Goal: Communication & Community: Answer question/provide support

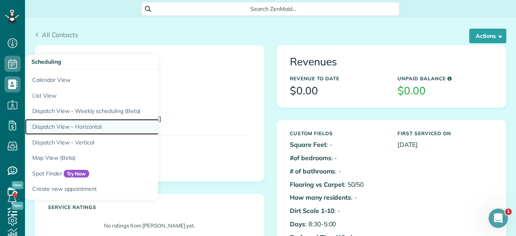
click at [53, 126] on link "Dispatch View - Horizontal" at bounding box center [126, 127] width 202 height 16
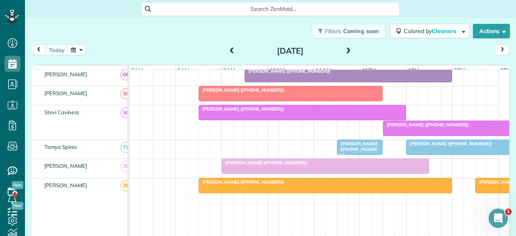
click at [358, 146] on span "Stacy Harvey (+18173000595)" at bounding box center [357, 149] width 41 height 17
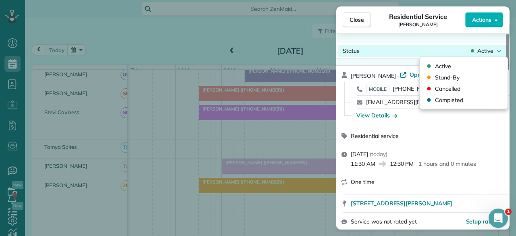
click at [495, 52] on div "Active" at bounding box center [486, 51] width 34 height 8
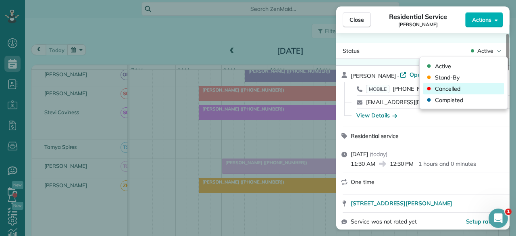
click at [449, 90] on span "Cancelled" at bounding box center [447, 89] width 25 height 8
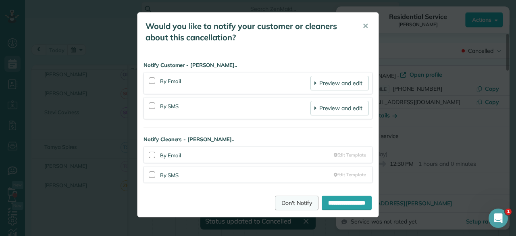
click at [275, 202] on link "Don't Notify" at bounding box center [297, 203] width 44 height 15
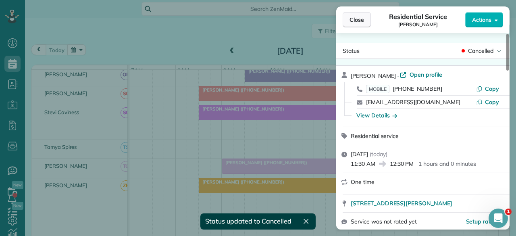
click at [357, 21] on span "Close" at bounding box center [357, 20] width 15 height 8
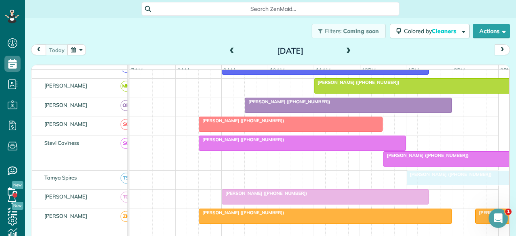
drag, startPoint x: 430, startPoint y: 148, endPoint x: 431, endPoint y: 183, distance: 34.7
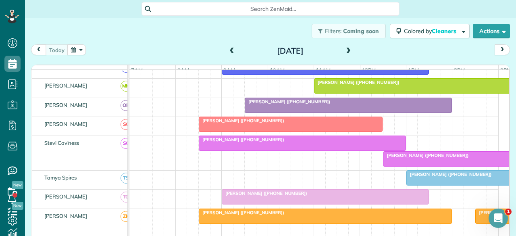
click at [431, 181] on div at bounding box center [487, 178] width 160 height 15
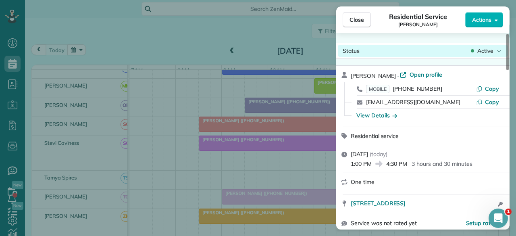
click at [490, 52] on span "Active" at bounding box center [485, 51] width 16 height 8
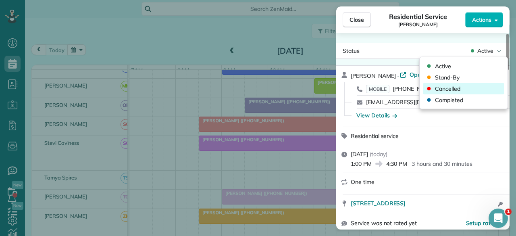
click at [467, 93] on div "Cancelled" at bounding box center [463, 88] width 81 height 11
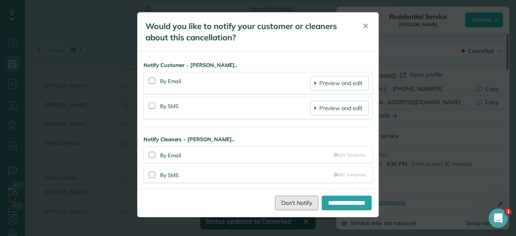
drag, startPoint x: 281, startPoint y: 203, endPoint x: 326, endPoint y: 162, distance: 61.1
click at [281, 203] on link "Don't Notify" at bounding box center [297, 203] width 44 height 15
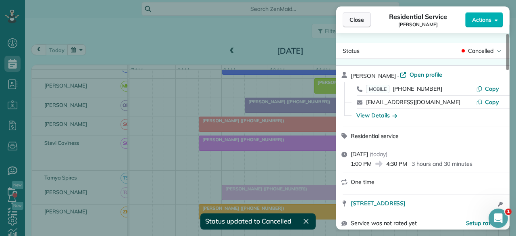
click at [359, 18] on span "Close" at bounding box center [357, 20] width 15 height 8
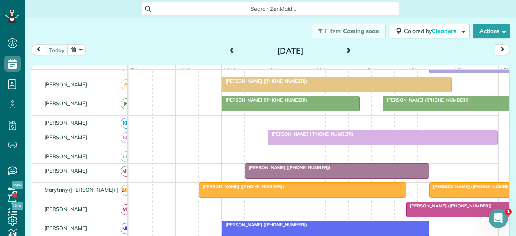
click at [244, 84] on span "Dorothy Bakintas (+18175544209)" at bounding box center [264, 81] width 86 height 6
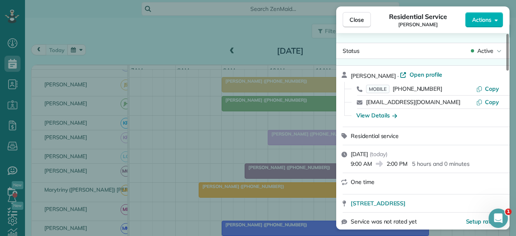
drag, startPoint x: 360, startPoint y: 16, endPoint x: 329, endPoint y: 62, distance: 56.4
click at [360, 17] on span "Close" at bounding box center [357, 20] width 15 height 8
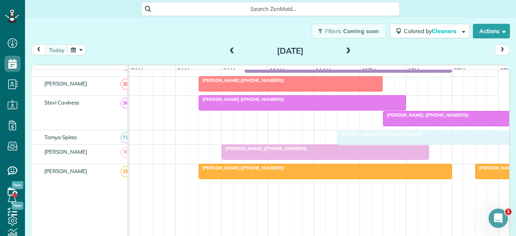
drag, startPoint x: 266, startPoint y: 87, endPoint x: 376, endPoint y: 134, distance: 119.4
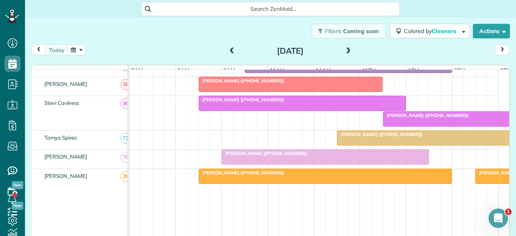
click at [355, 139] on div at bounding box center [451, 138] width 229 height 15
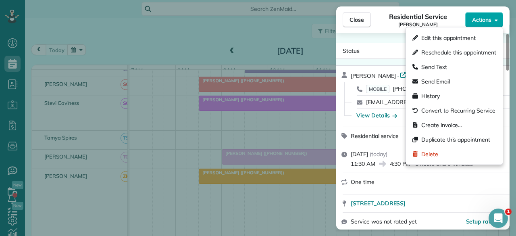
click at [491, 16] on span "Actions" at bounding box center [481, 20] width 19 height 8
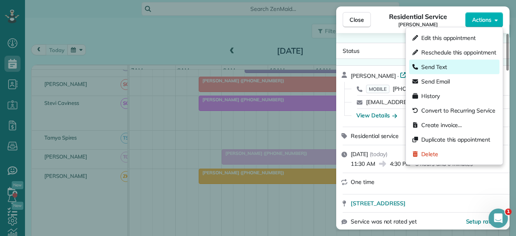
click at [444, 67] on span "Send Text" at bounding box center [434, 67] width 26 height 8
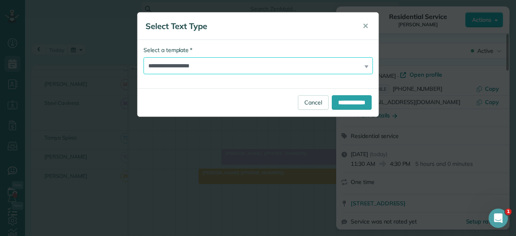
click at [176, 62] on select "**********" at bounding box center [258, 65] width 229 height 17
select select "****"
click at [144, 57] on select "**********" at bounding box center [258, 65] width 229 height 17
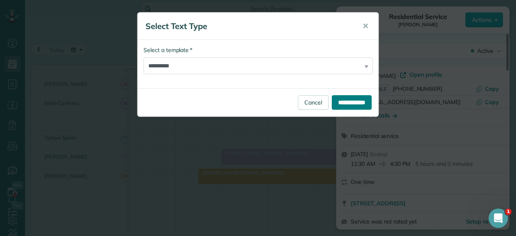
click at [338, 103] on input "**********" at bounding box center [352, 102] width 40 height 15
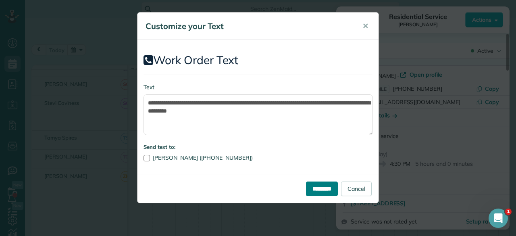
click at [316, 187] on input "*********" at bounding box center [322, 188] width 32 height 15
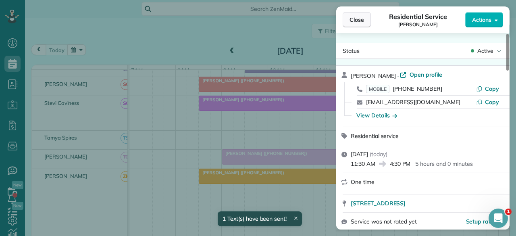
click at [354, 21] on span "Close" at bounding box center [357, 20] width 15 height 8
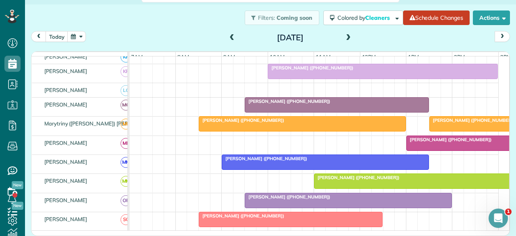
scroll to position [363, 0]
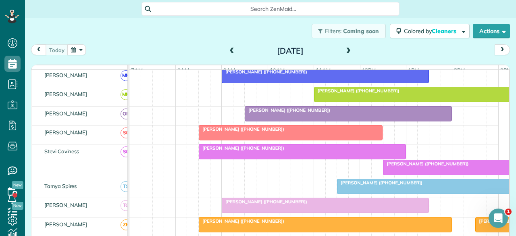
scroll to position [444, 0]
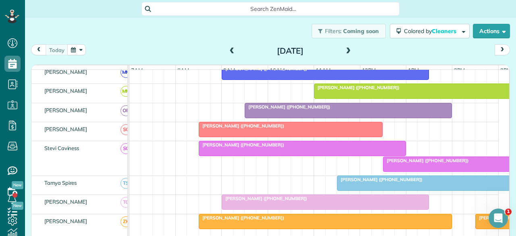
click at [383, 182] on div "[PERSON_NAME] ([PHONE_NUMBER])" at bounding box center [451, 180] width 225 height 6
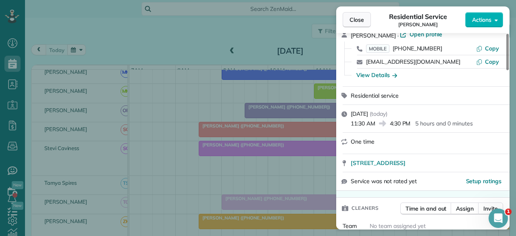
click at [355, 15] on button "Close" at bounding box center [357, 19] width 28 height 15
